Goal: Task Accomplishment & Management: Manage account settings

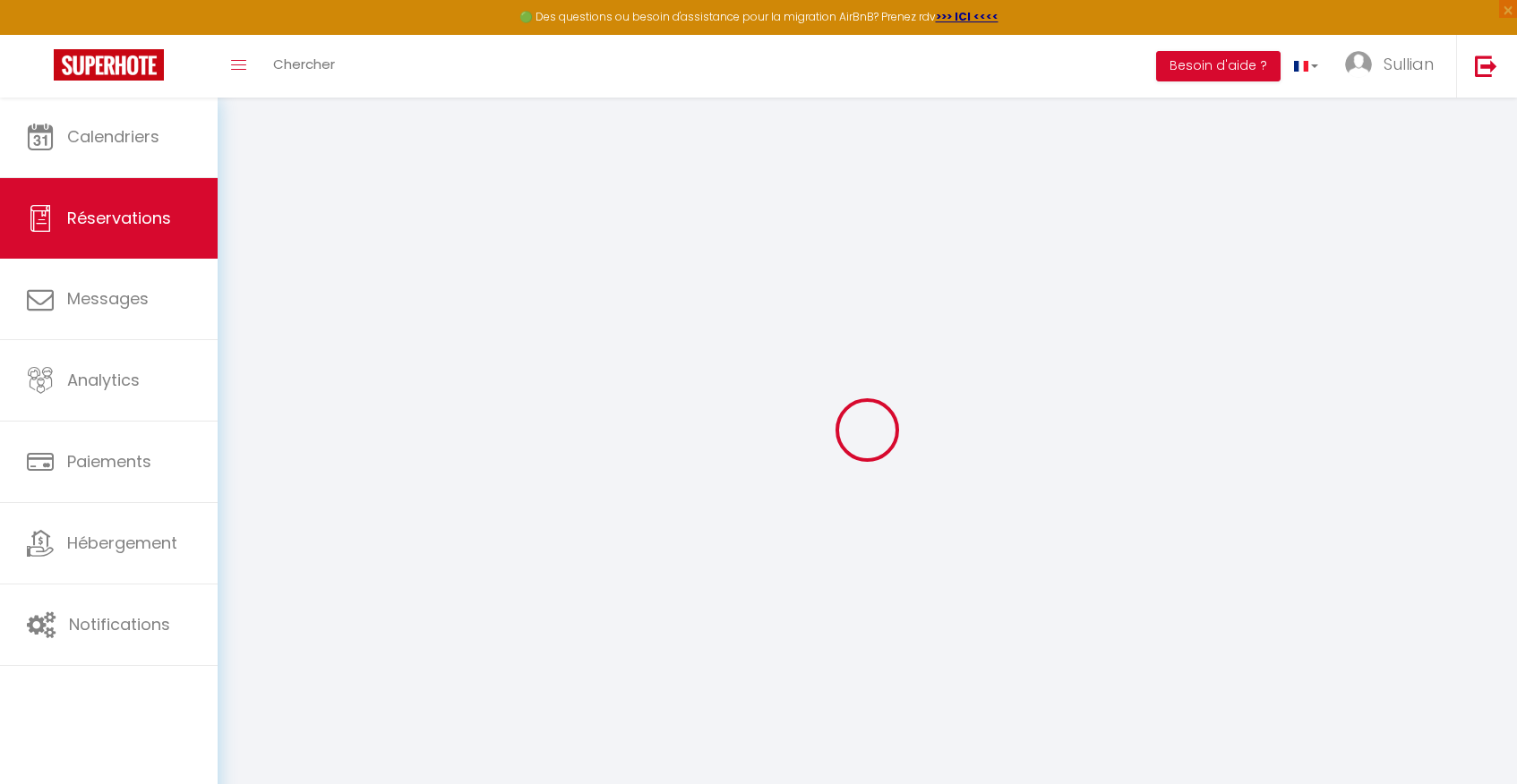
select select "cleaning"
select select "taxes"
select select
checkbox input "false"
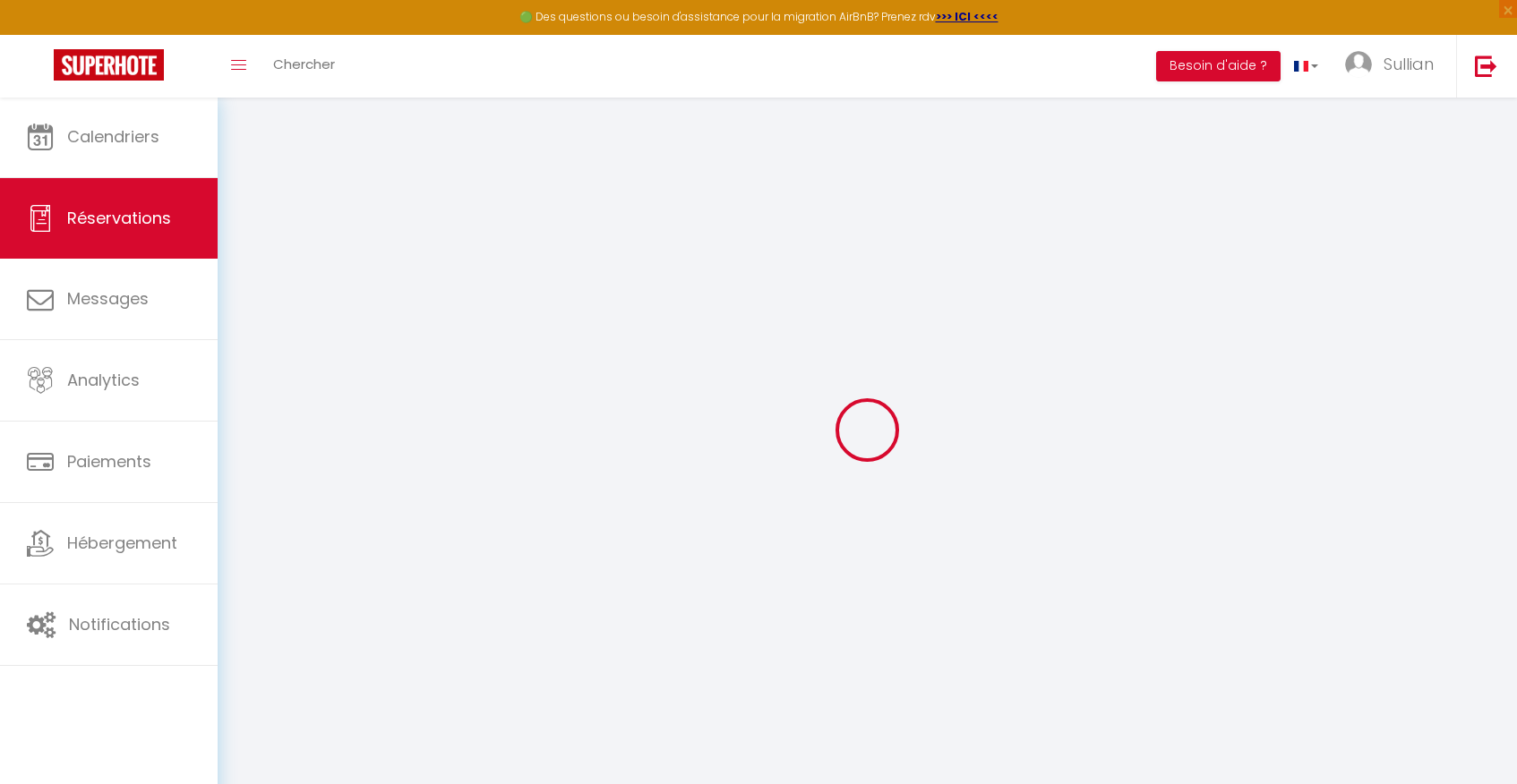
type voyageur1 "** THIS RESERVATION HAS BEEN PRE-PAID ** Je voyage pour affaires et il est poss…"
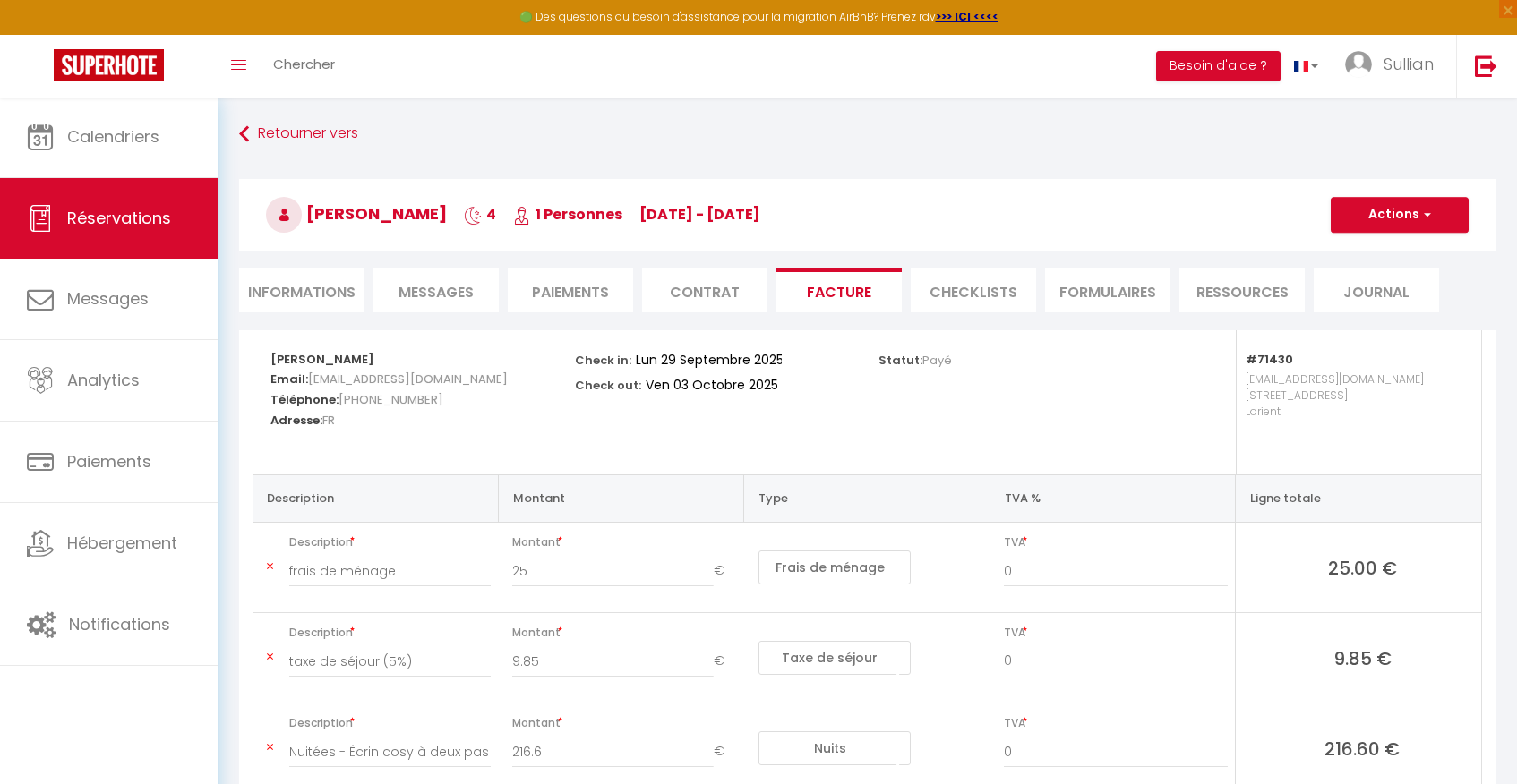
click at [1410, 219] on button "Actions" at bounding box center [1399, 214] width 137 height 36
click at [1380, 300] on link "Envoyer la facture" at bounding box center [1385, 301] width 150 height 24
type input "[EMAIL_ADDRESS][DOMAIN_NAME]"
select select "fr"
type input "Votre facture 6841987 - Écrin cosy à deux pas du centre"
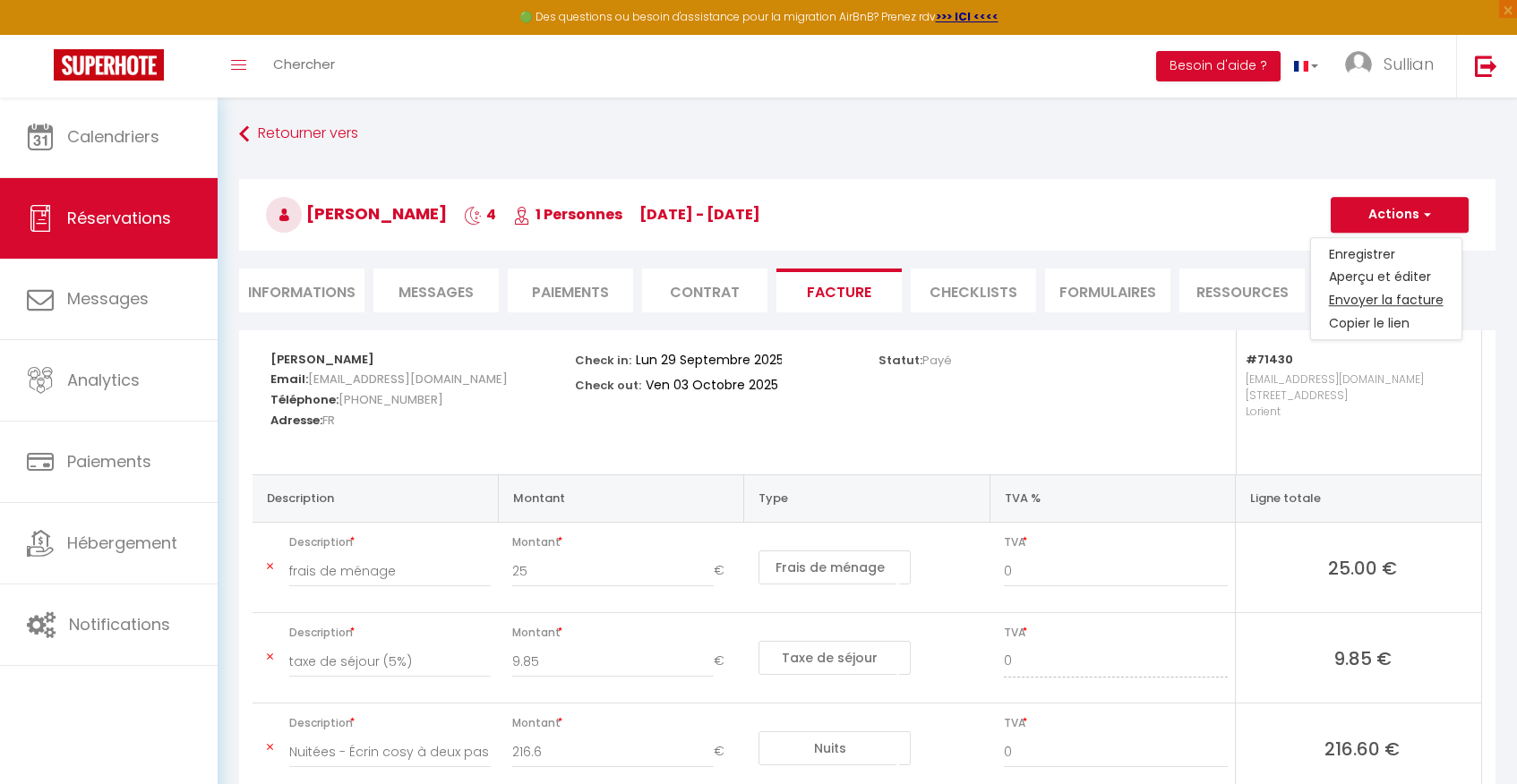
type textarea "Bonjour, Voici le lien pour télécharger votre facture : [URL][DOMAIN_NAME] Déta…"
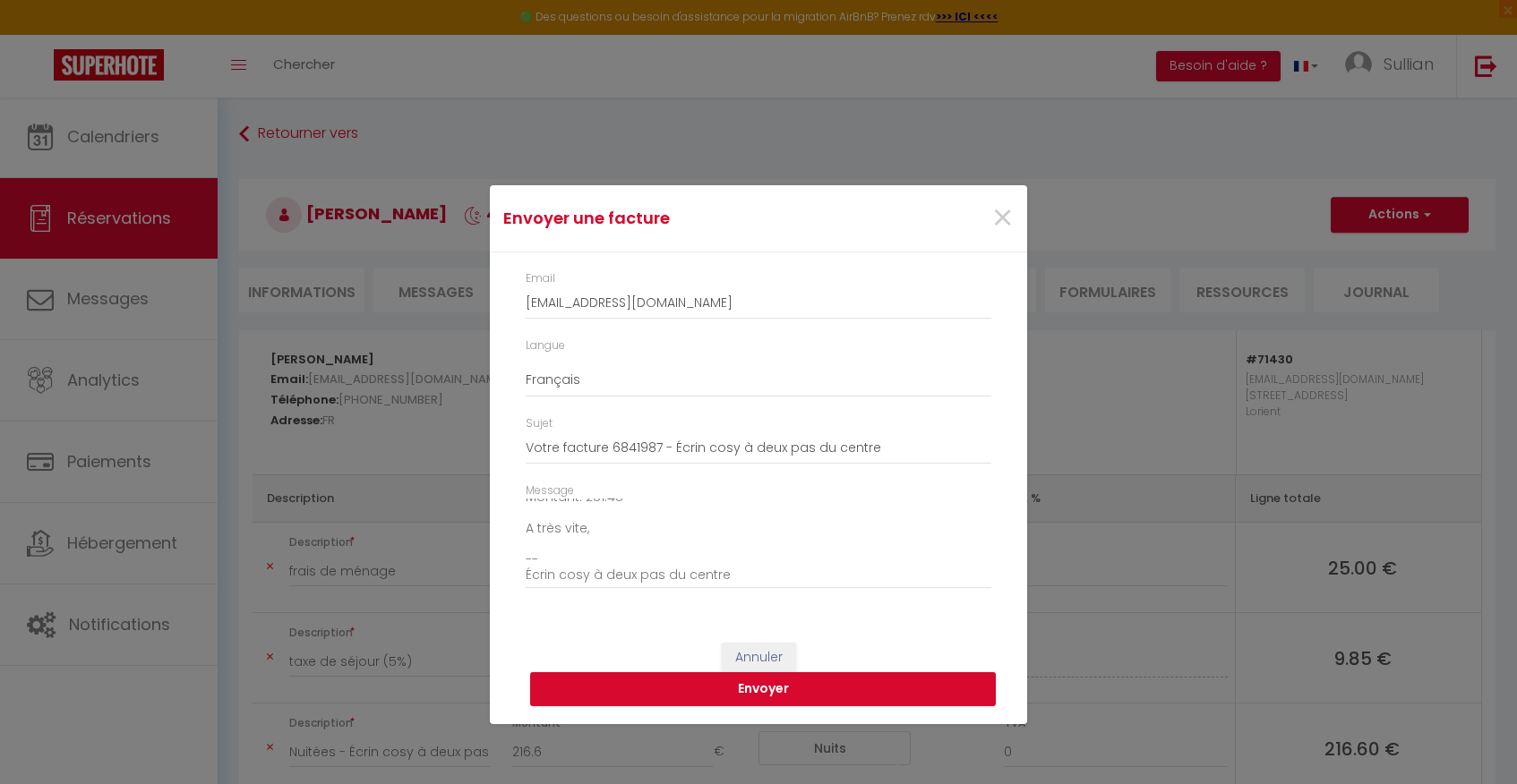
scroll to position [195, 0]
click at [760, 644] on button "Annuler" at bounding box center [758, 657] width 75 height 30
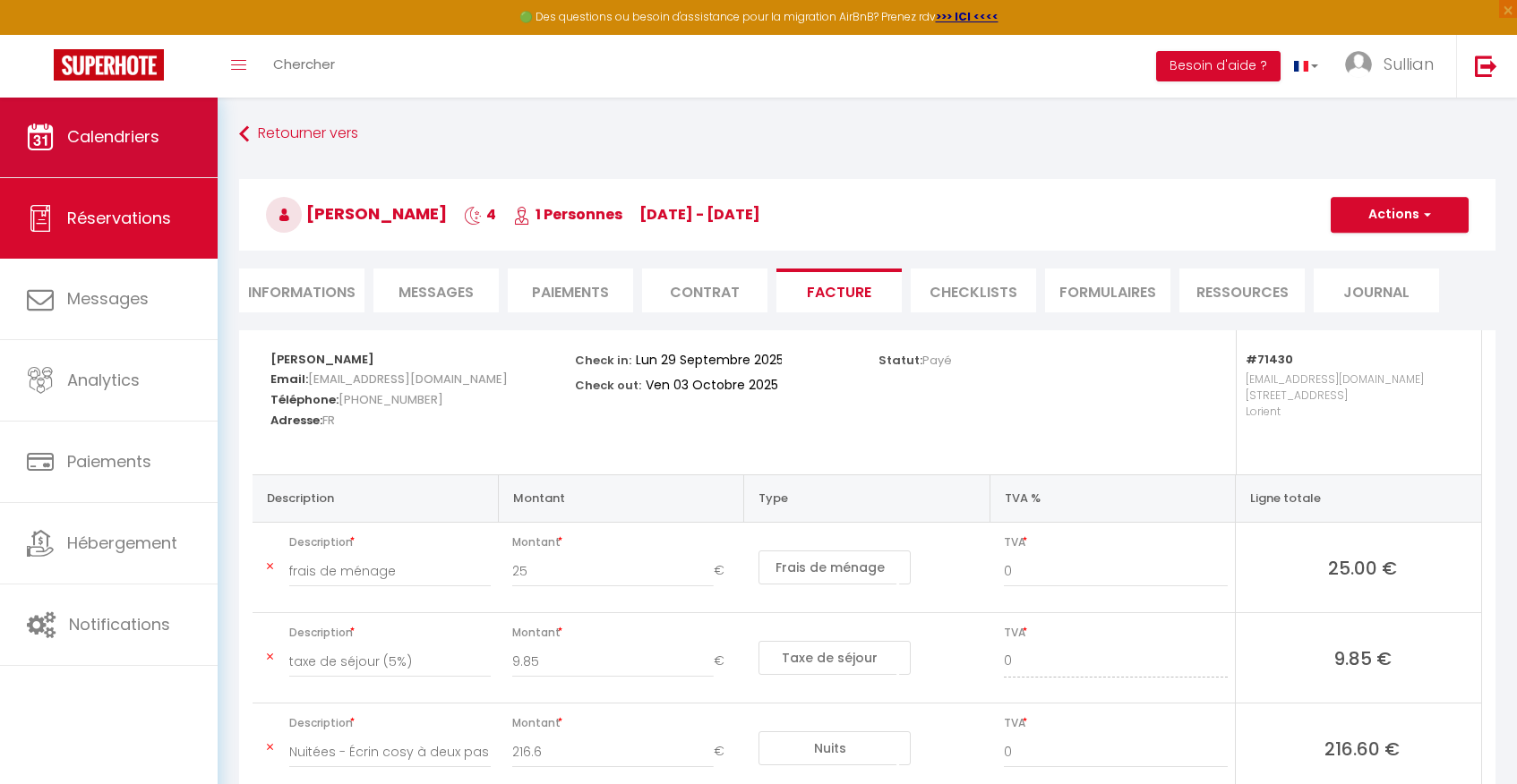
click at [113, 141] on span "Calendriers" at bounding box center [113, 137] width 92 height 23
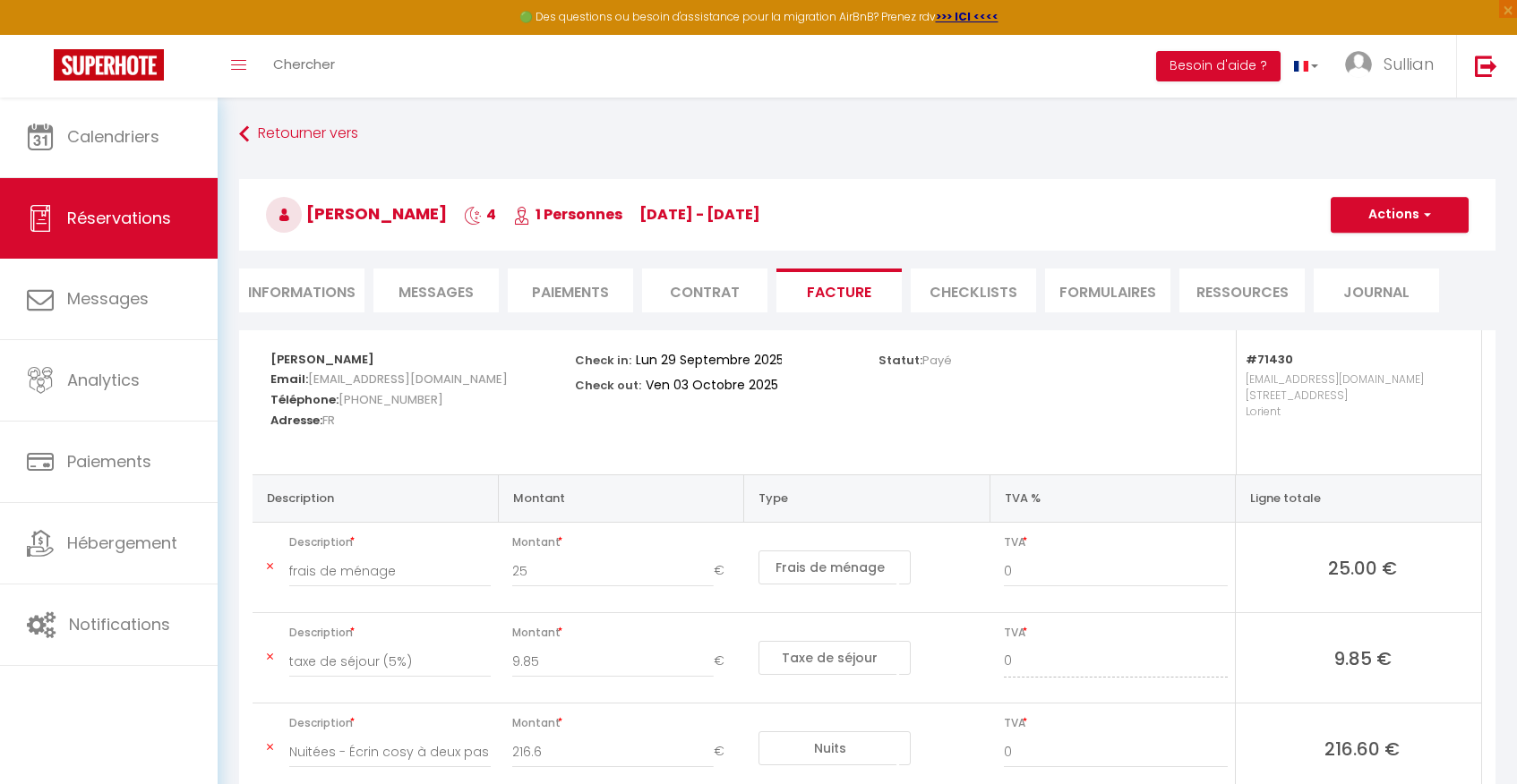
click at [1408, 215] on button "Actions" at bounding box center [1399, 214] width 137 height 36
click at [1400, 305] on link "Envoyer la facture" at bounding box center [1385, 301] width 150 height 24
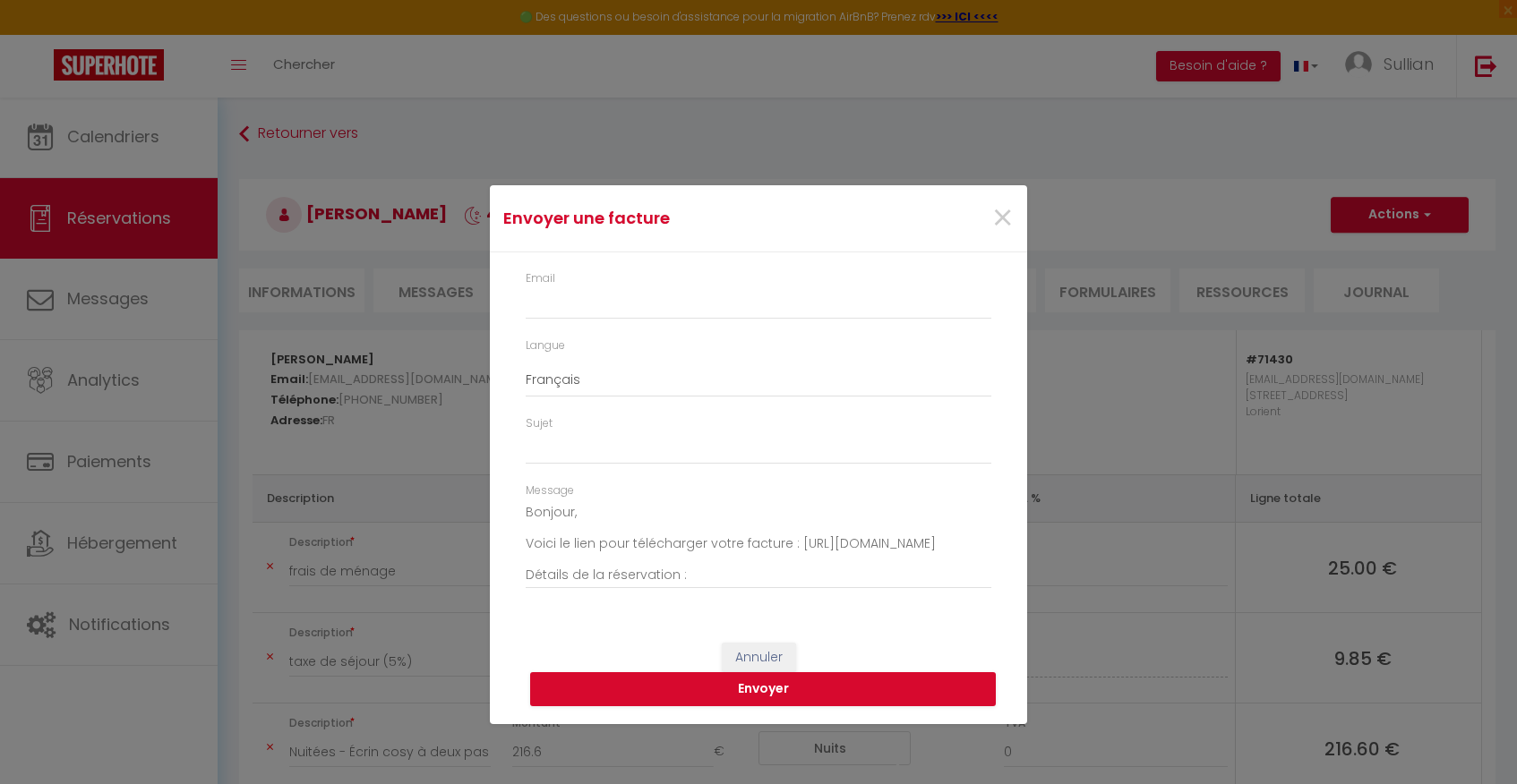
scroll to position [0, 0]
click at [1006, 210] on span "×" at bounding box center [1002, 218] width 23 height 54
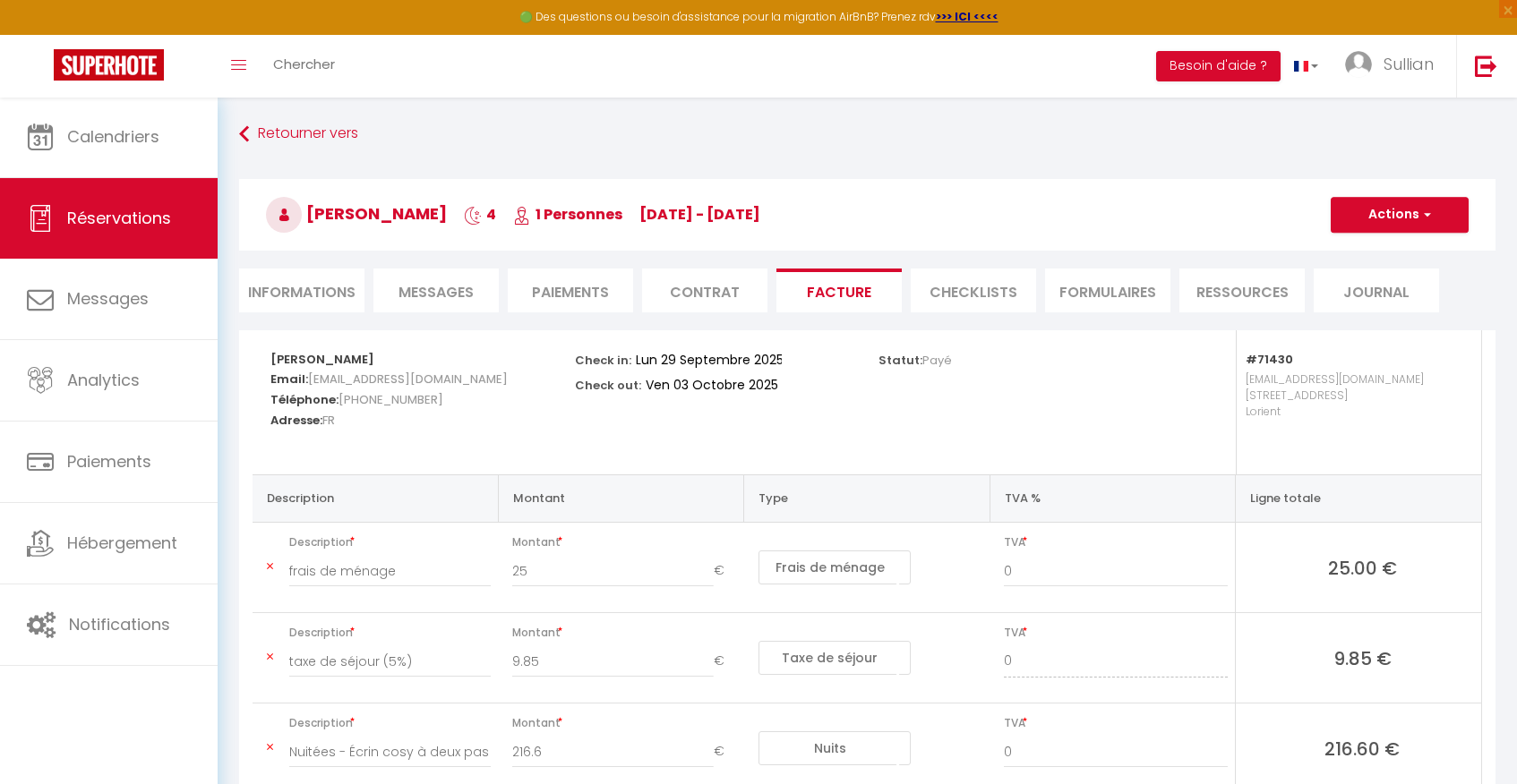
click at [1432, 206] on button "Actions" at bounding box center [1399, 214] width 137 height 36
click at [1387, 298] on link "Envoyer la facture" at bounding box center [1385, 301] width 150 height 24
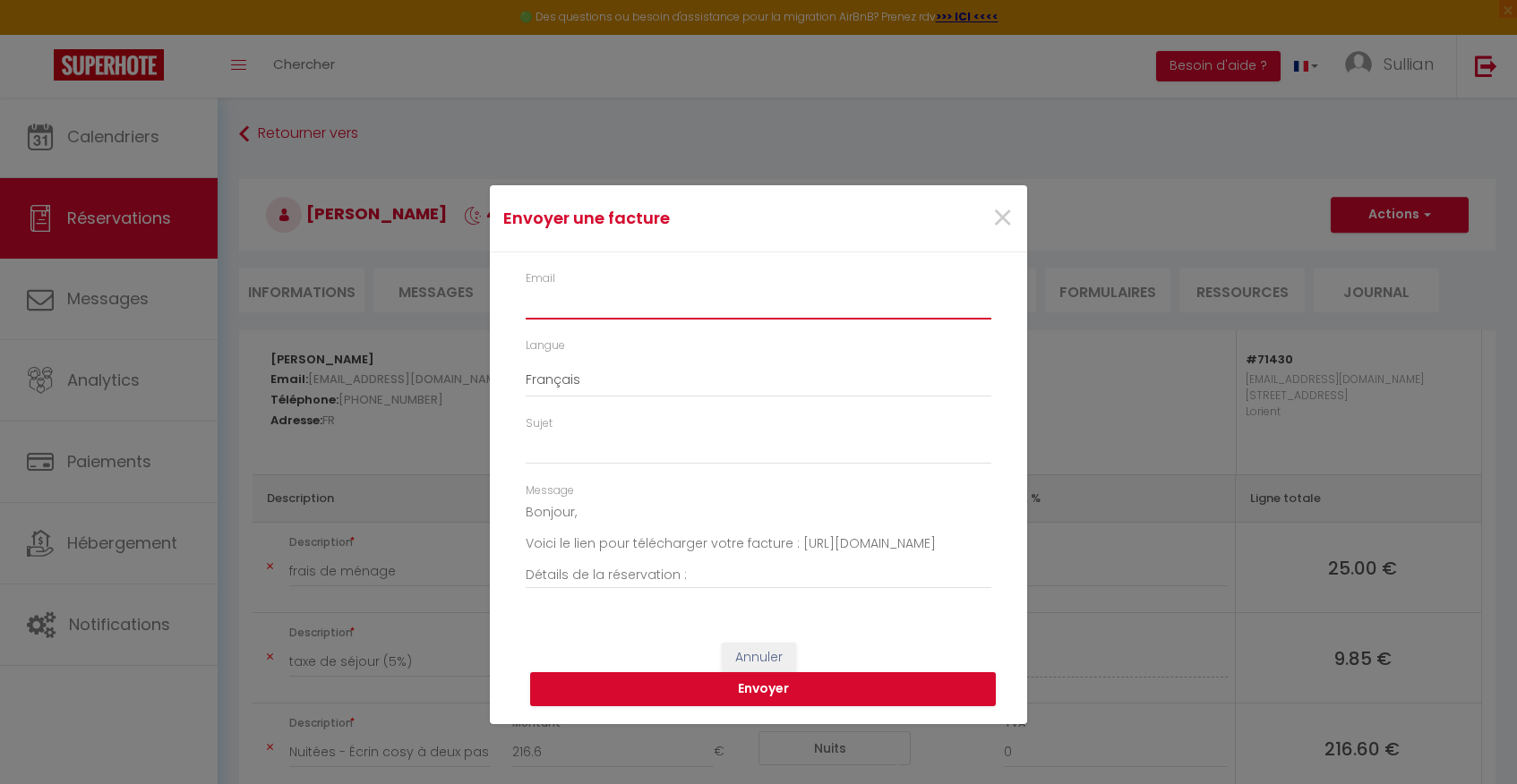
click at [881, 302] on input "Email" at bounding box center [758, 303] width 465 height 32
paste input "[EMAIL_ADDRESS][DOMAIN_NAME]"
type input "[EMAIL_ADDRESS][DOMAIN_NAME]"
type input "Votre facture 6841987 - Écrin cosy à deux pas du centre"
type input "[EMAIL_ADDRESS][DOMAIN_NAME]"
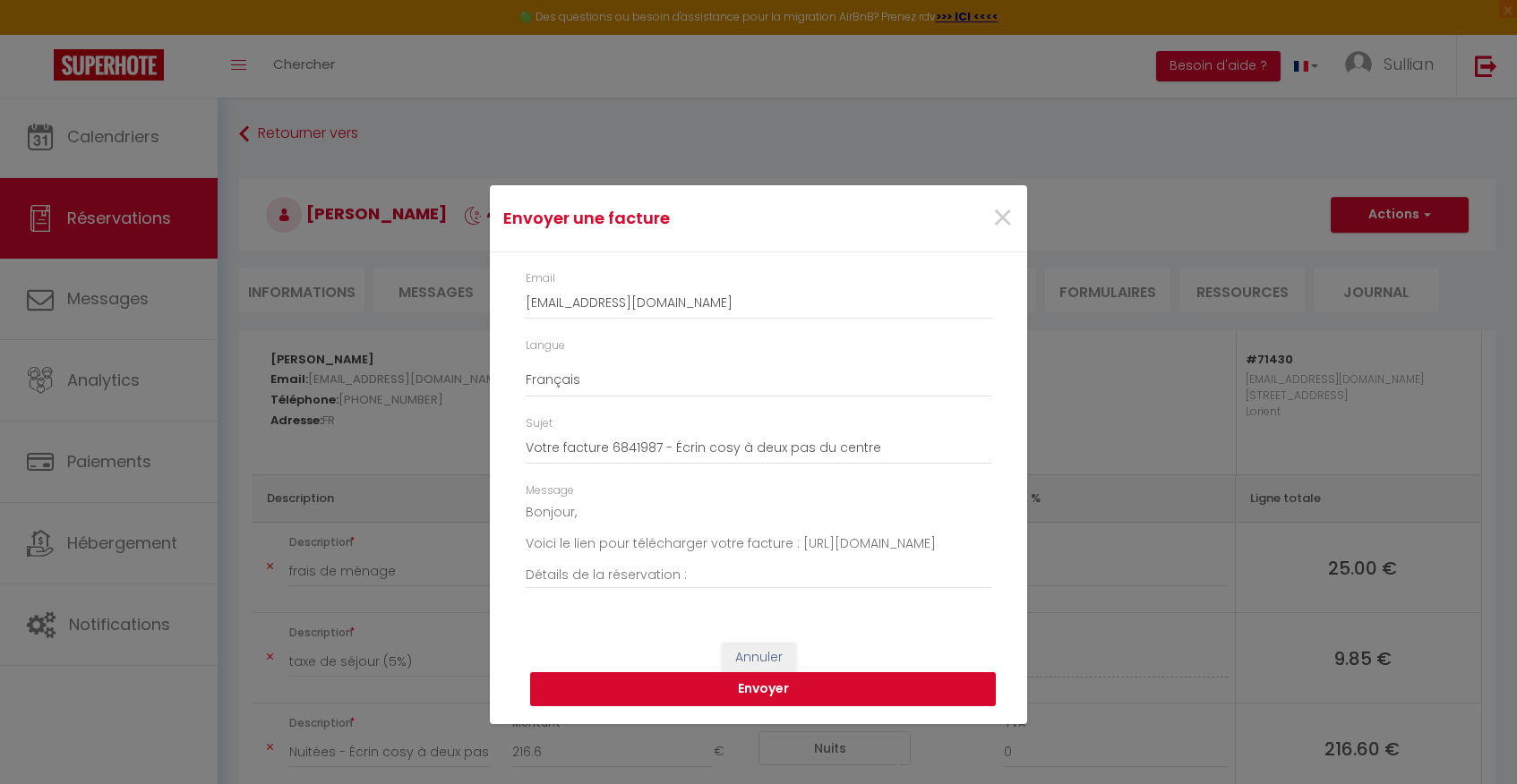
click at [865, 686] on button "Envoyer" at bounding box center [762, 688] width 465 height 34
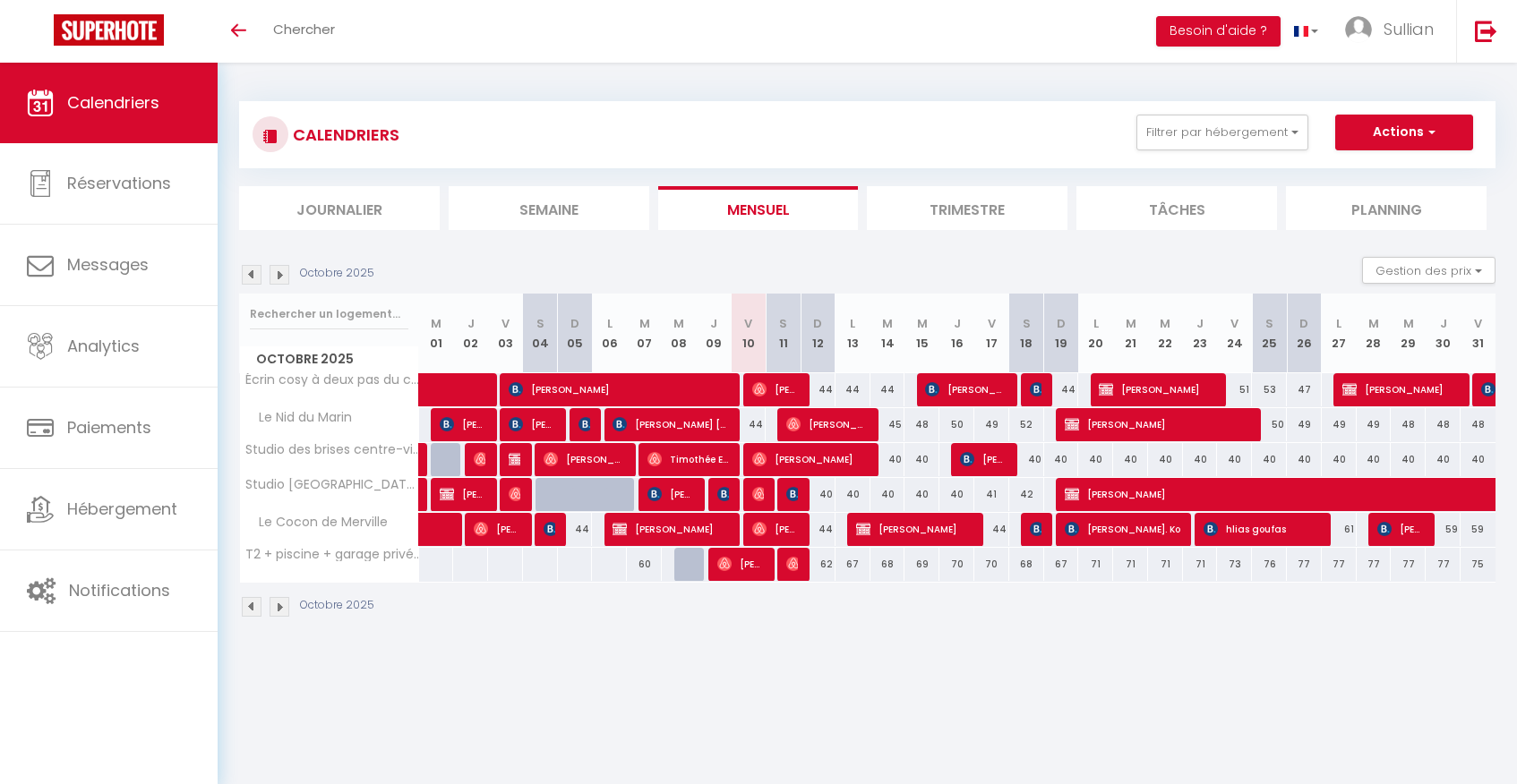
click at [891, 528] on span "[PERSON_NAME]" at bounding box center [914, 528] width 117 height 34
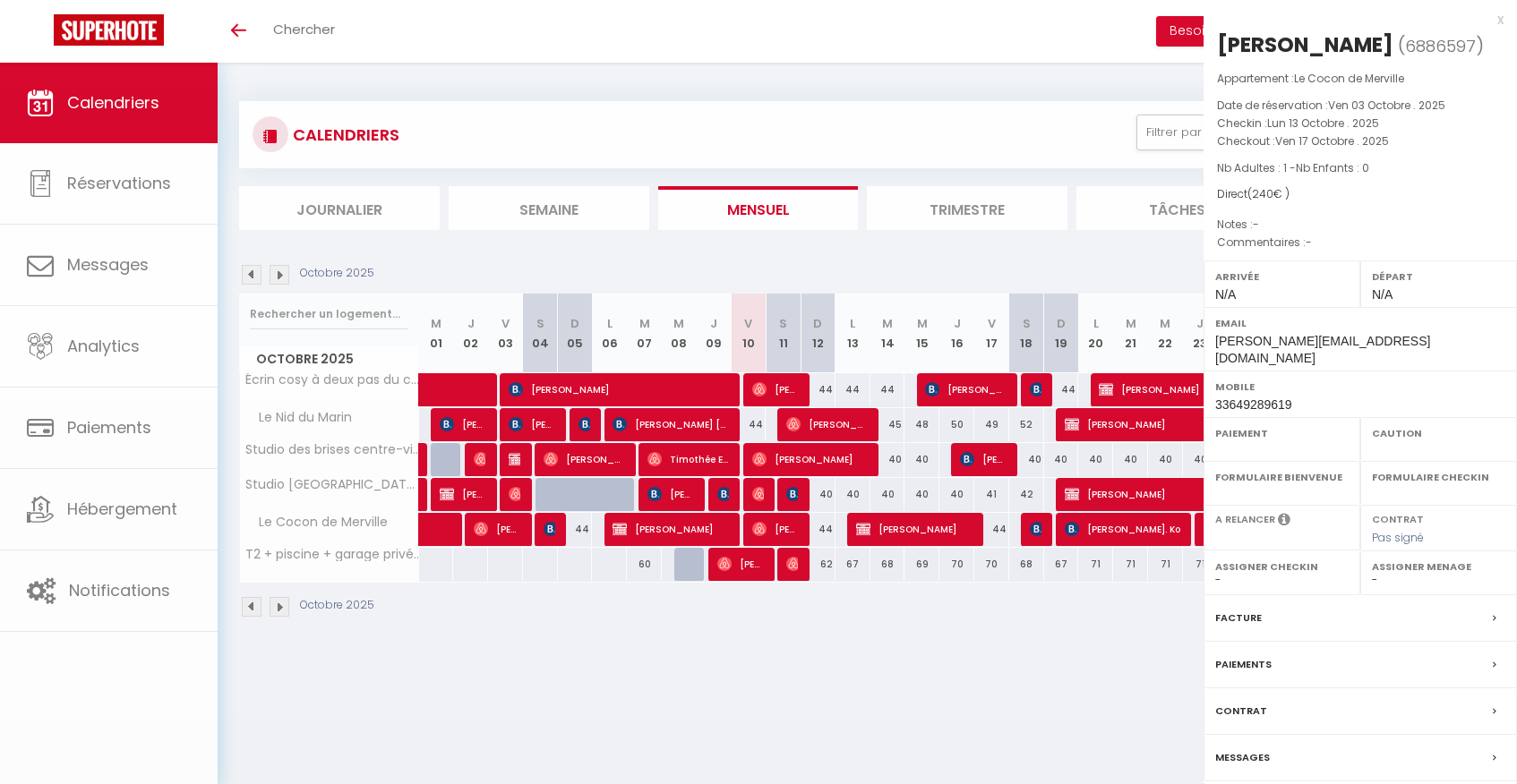
select select "OK"
select select "KO"
select select "0"
select select "1"
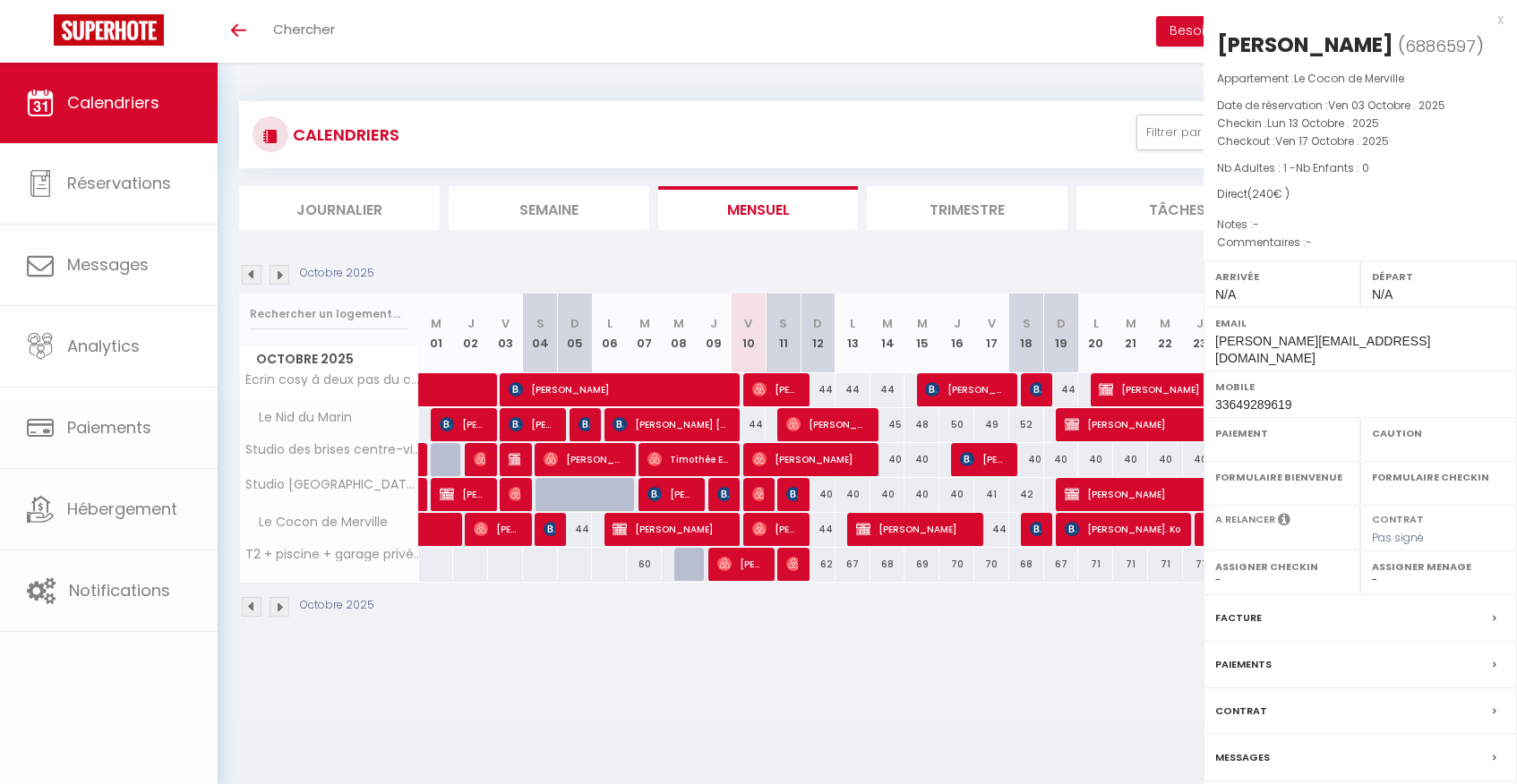
select select
select select "50083"
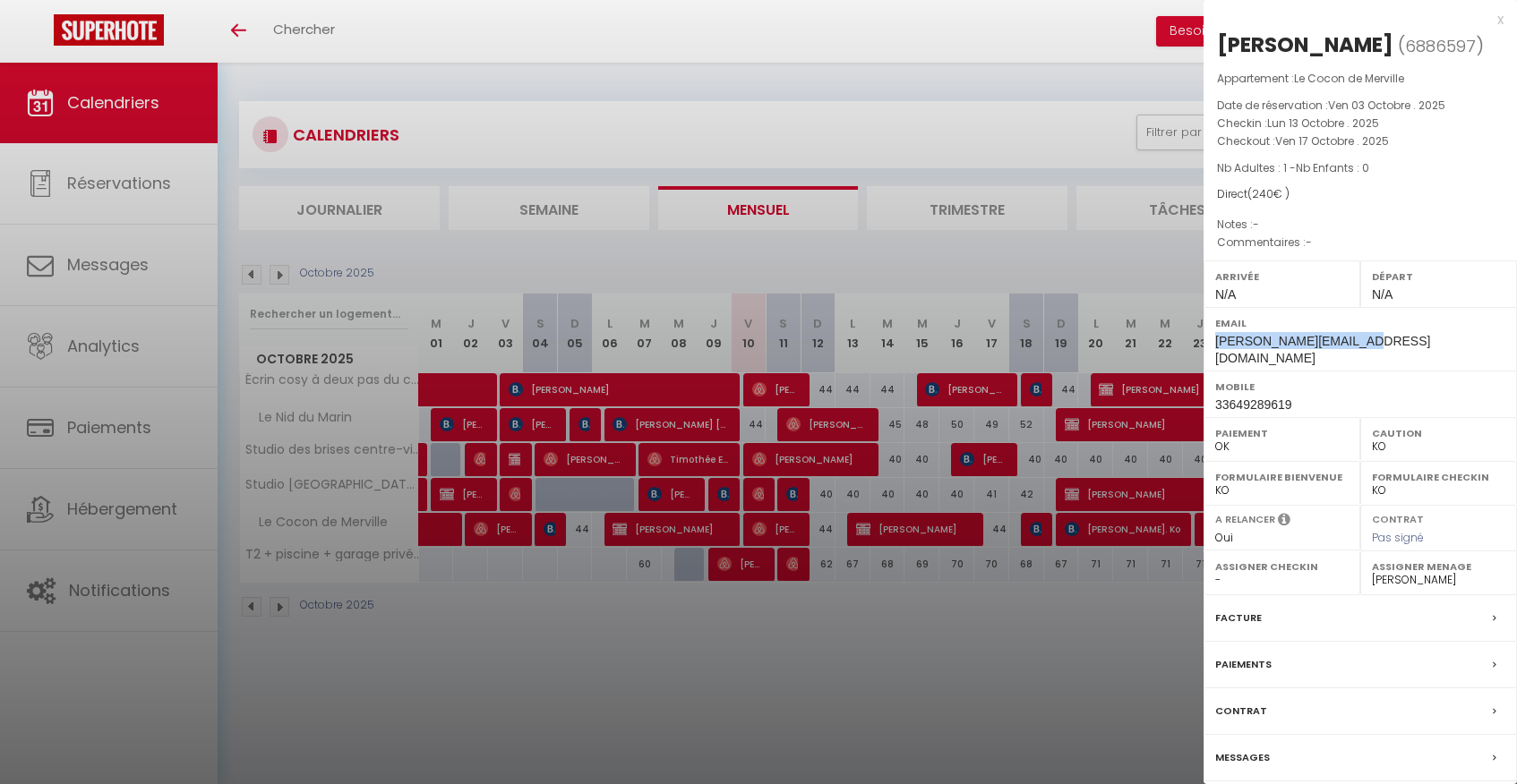
drag, startPoint x: 1357, startPoint y: 344, endPoint x: 1214, endPoint y: 332, distance: 143.5
click at [1214, 332] on div "Email felix.clouet@gmail.com" at bounding box center [1359, 339] width 313 height 64
copy span "[EMAIL_ADDRESS][DOMAIN_NAME]"
click at [697, 354] on div at bounding box center [758, 392] width 1517 height 784
